Goal: Information Seeking & Learning: Stay updated

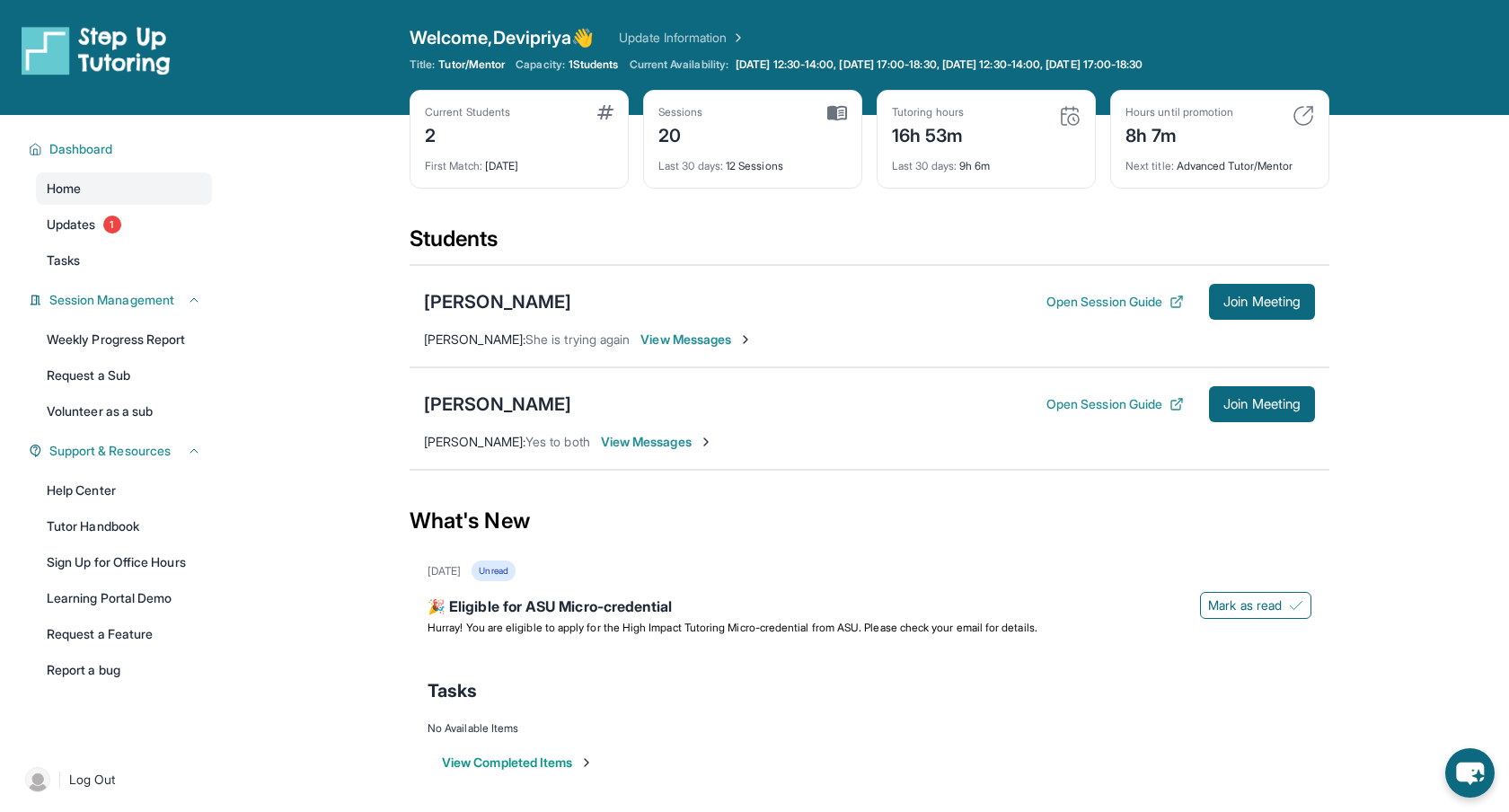
click at [1416, 172] on main "Current Students 2 First Match : [DATE] Sessions 20 Last 30 days : 12 Sessions …" at bounding box center [869, 464] width 1279 height 699
click at [1395, 170] on main "Current Students 2 First Match : [DATE] Sessions 20 Last 30 days : 12 Sessions …" at bounding box center [869, 464] width 1279 height 699
click at [1419, 246] on main "Current Students 2 First Match : [DATE] Sessions 20 Last 30 days : 12 Sessions …" at bounding box center [869, 464] width 1279 height 699
click at [1410, 180] on main "Current Students 2 First Match : [DATE] Sessions 20 Last 30 days : 12 Sessions …" at bounding box center [869, 464] width 1279 height 699
click at [1415, 42] on div "Open sidebar Welcome, Devipriya 👋 Update Information Title: Tutor/Mentor Capaci…" at bounding box center [754, 57] width 1509 height 115
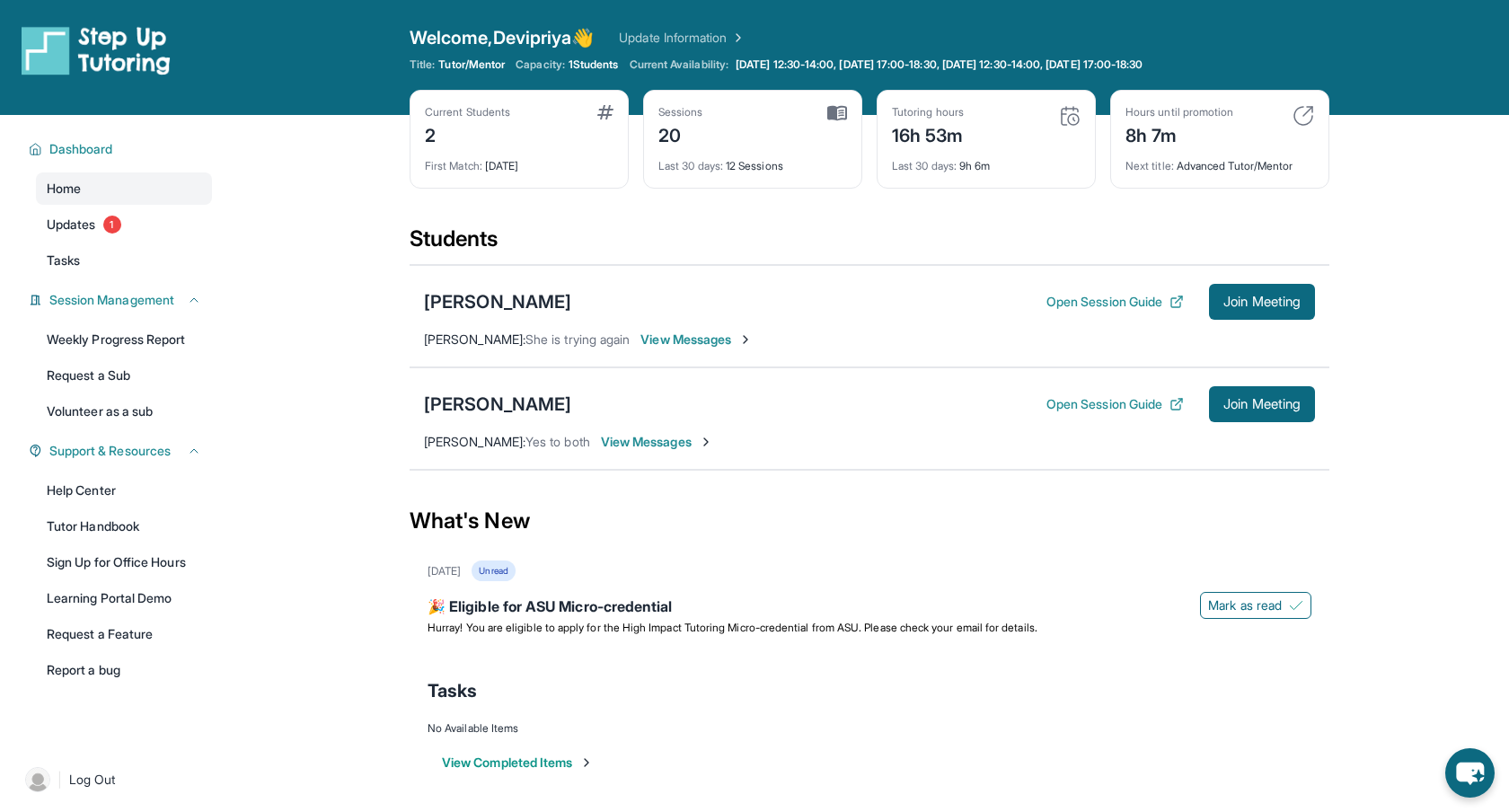
click at [325, 78] on div "Open sidebar Welcome, Devipriya 👋 Update Information Title: Tutor/Mentor Capaci…" at bounding box center [754, 57] width 1509 height 115
click at [722, 744] on div "View Completed Items" at bounding box center [869, 762] width 884 height 54
click at [674, 142] on div "20" at bounding box center [681, 134] width 45 height 29
click at [834, 26] on div "Welcome, Devipriya 👋 Update Information" at bounding box center [869, 37] width 920 height 25
click at [592, 63] on span "1 Students" at bounding box center [594, 64] width 50 height 14
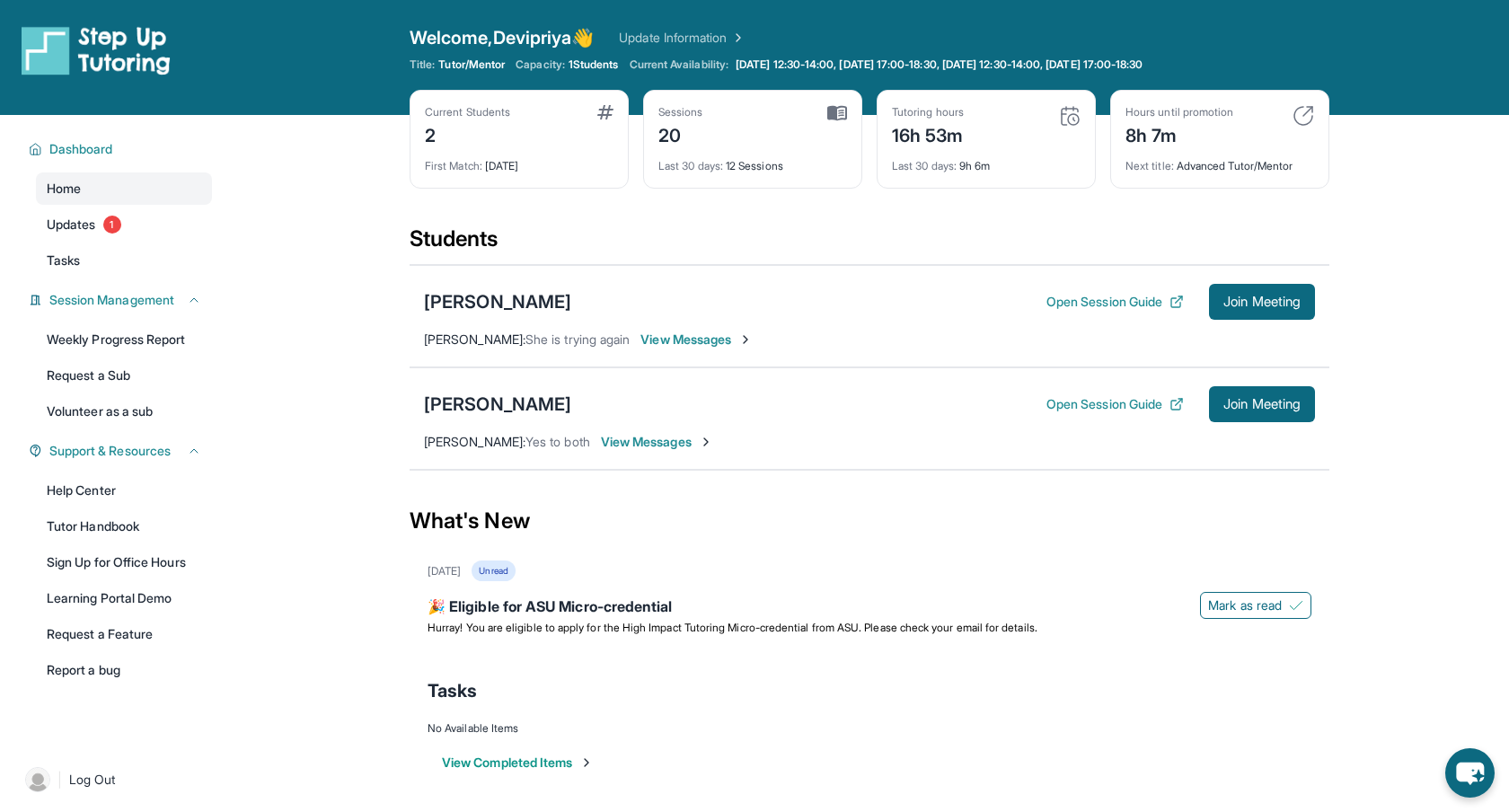
click at [453, 66] on span "Tutor/Mentor" at bounding box center [471, 64] width 66 height 14
click at [327, 380] on main "Current Students 2 First Match : [DATE] Sessions 20 Last 30 days : 12 Sessions …" at bounding box center [869, 464] width 1279 height 699
click at [98, 227] on link "Updates 1" at bounding box center [123, 224] width 176 height 33
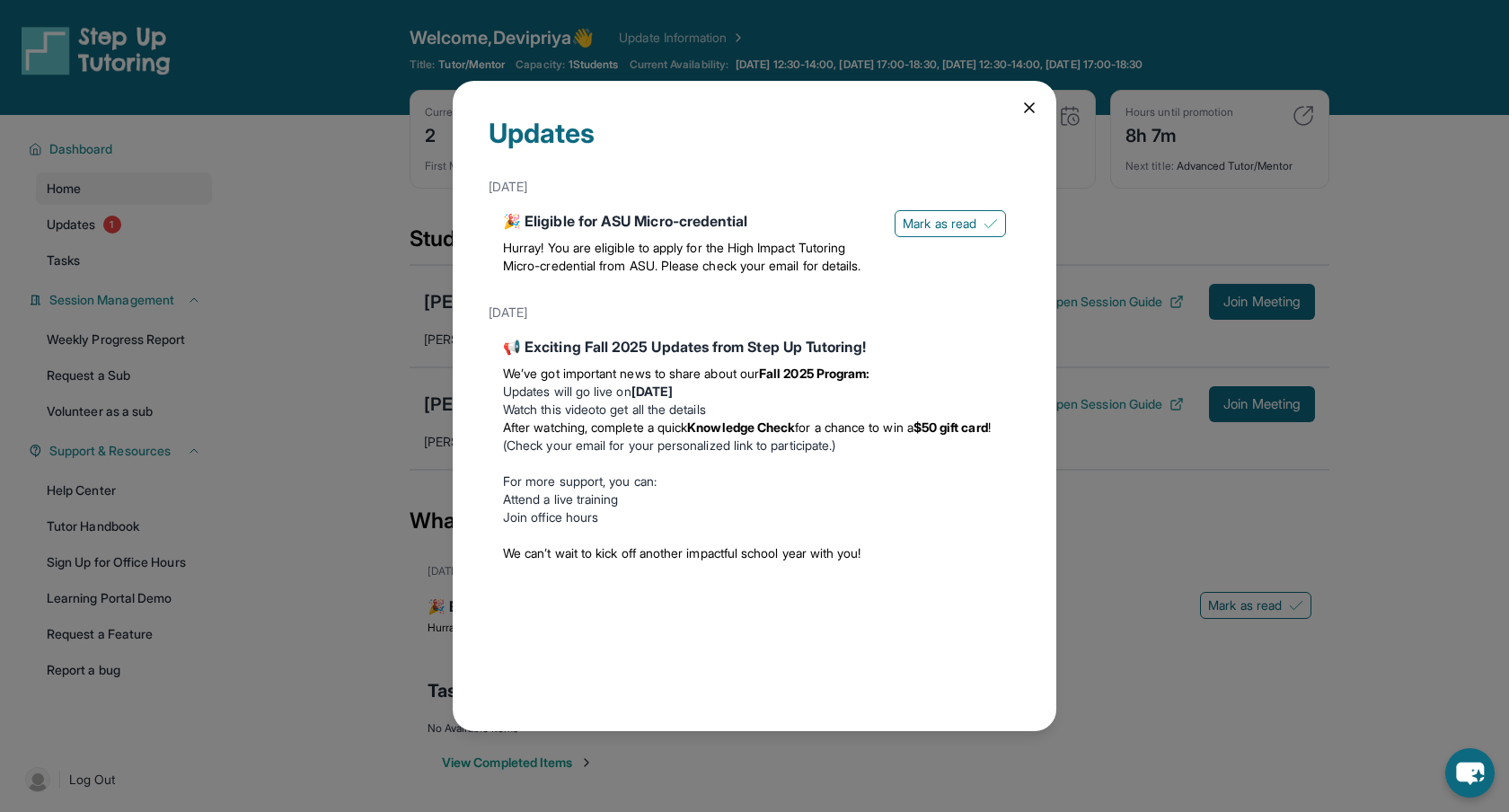
click at [294, 281] on div "Updates [DATE] 🎉 Eligible for ASU Micro-credential Hurray! You are eligible to …" at bounding box center [754, 406] width 1509 height 812
